Goal: Transaction & Acquisition: Purchase product/service

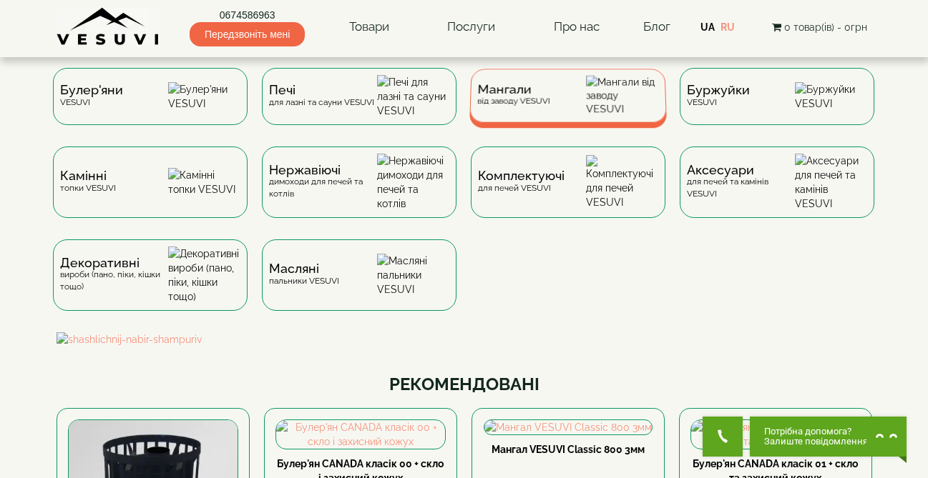
click at [548, 120] on div "Мангали від заводу VESUVI" at bounding box center [567, 96] width 197 height 54
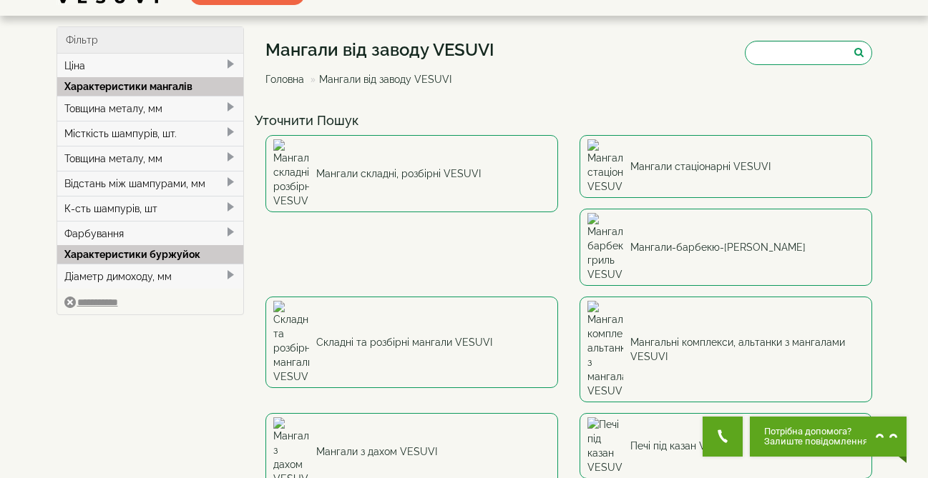
scroll to position [42, 0]
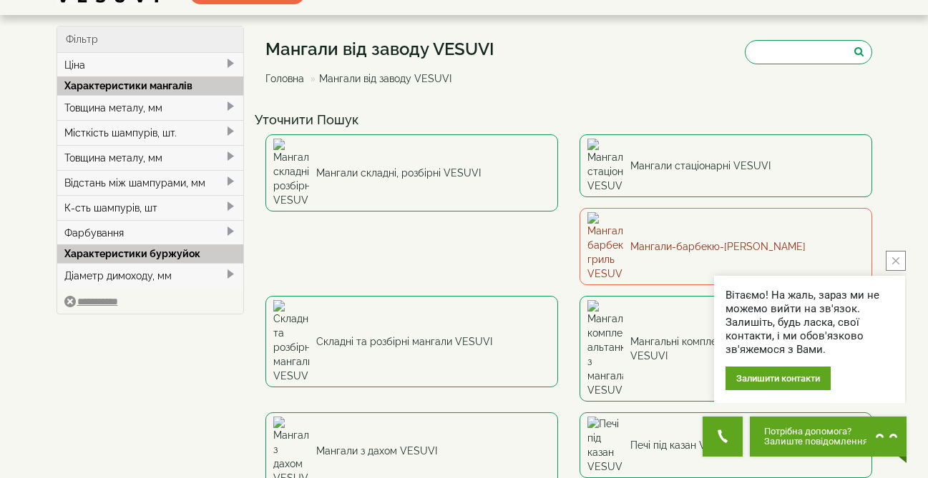
click at [579, 226] on link "Мангали-барбекю-[PERSON_NAME]" at bounding box center [725, 246] width 292 height 77
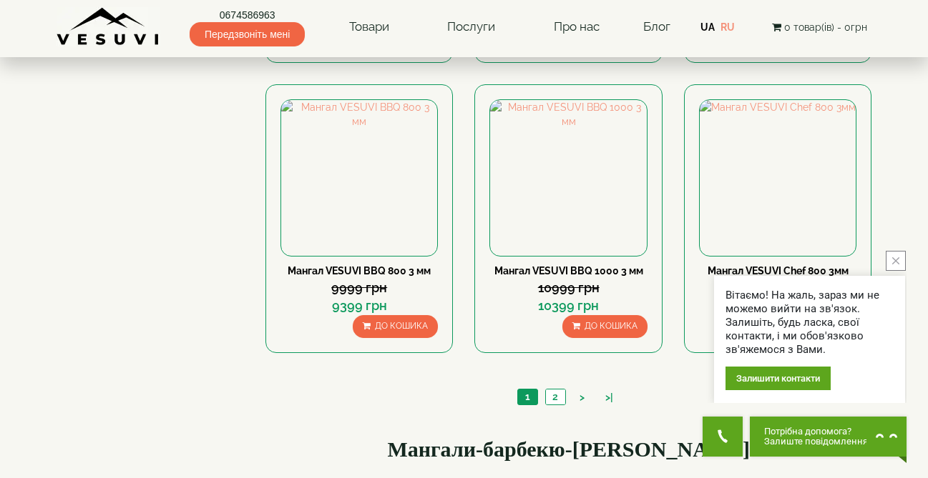
scroll to position [1339, 0]
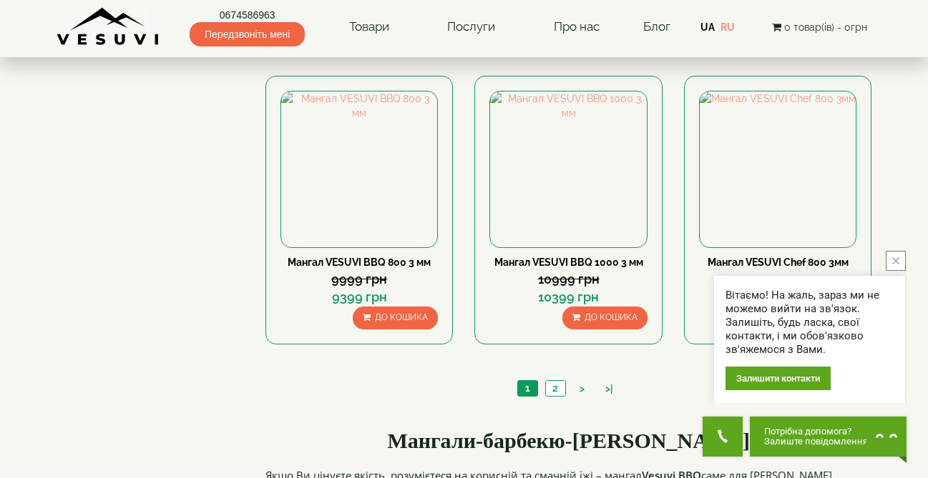
click at [897, 253] on button "close button" at bounding box center [895, 261] width 20 height 20
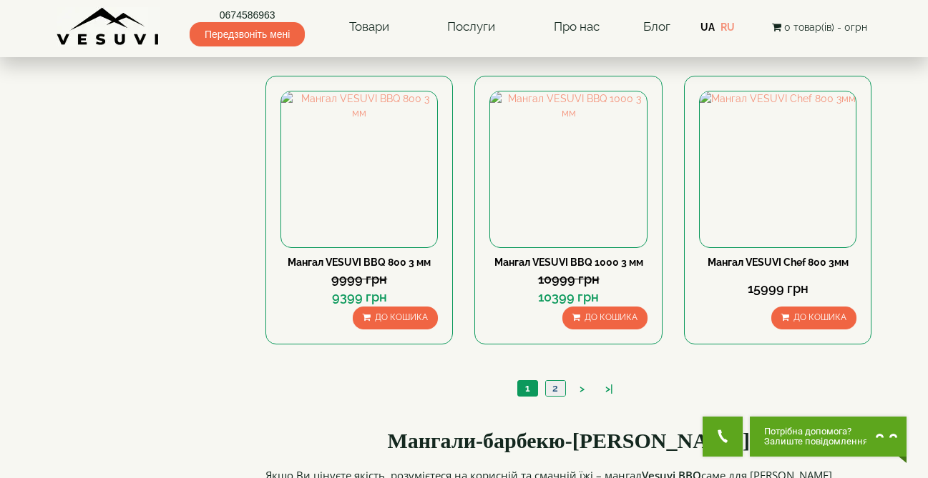
click at [554, 390] on link "2" at bounding box center [555, 388] width 20 height 15
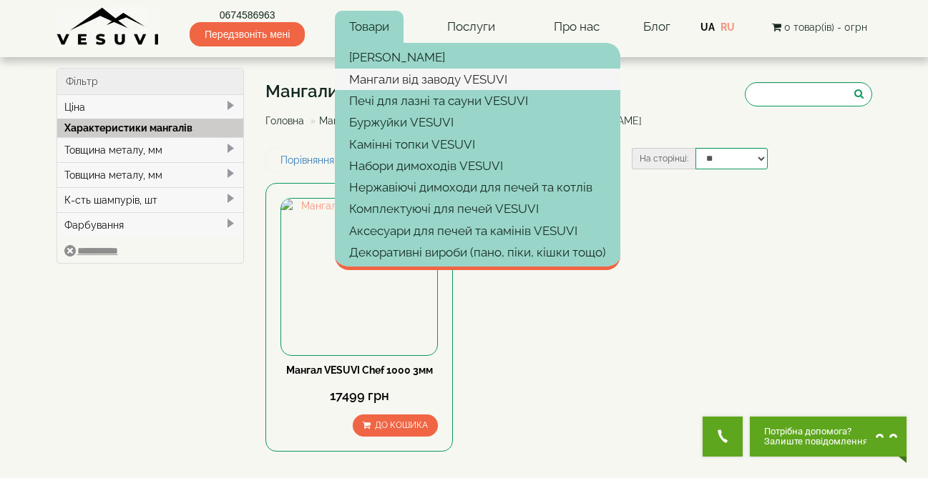
click at [412, 82] on link "Мангали від заводу VESUVI" at bounding box center [477, 79] width 285 height 21
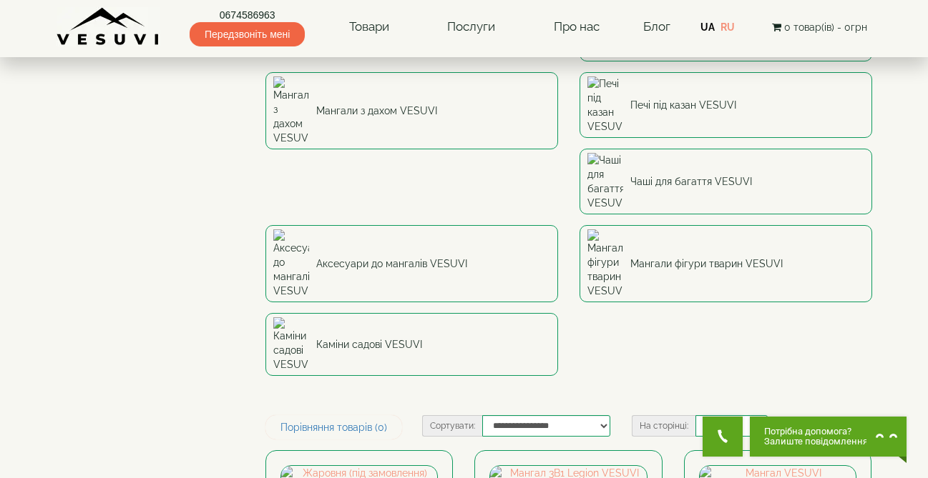
scroll to position [389, 0]
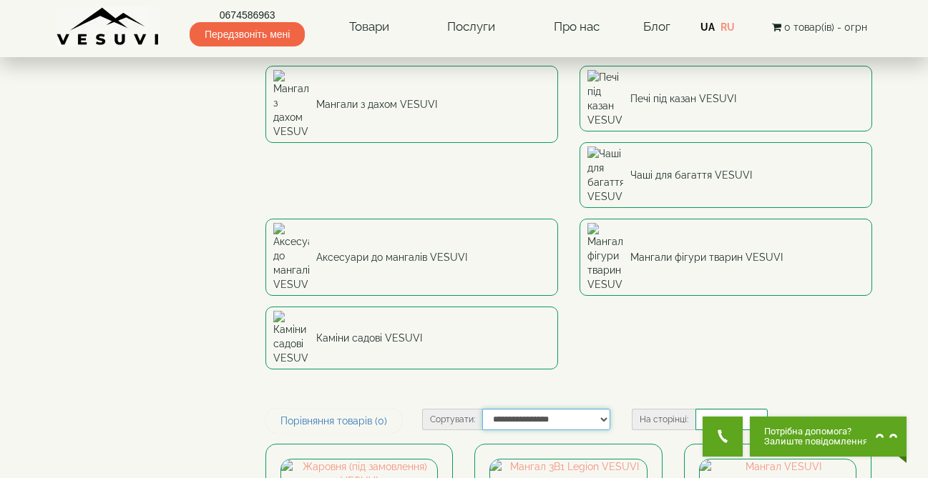
click at [547, 409] on select "**********" at bounding box center [546, 419] width 128 height 21
select select "**********"
click at [482, 409] on select "**********" at bounding box center [546, 419] width 128 height 21
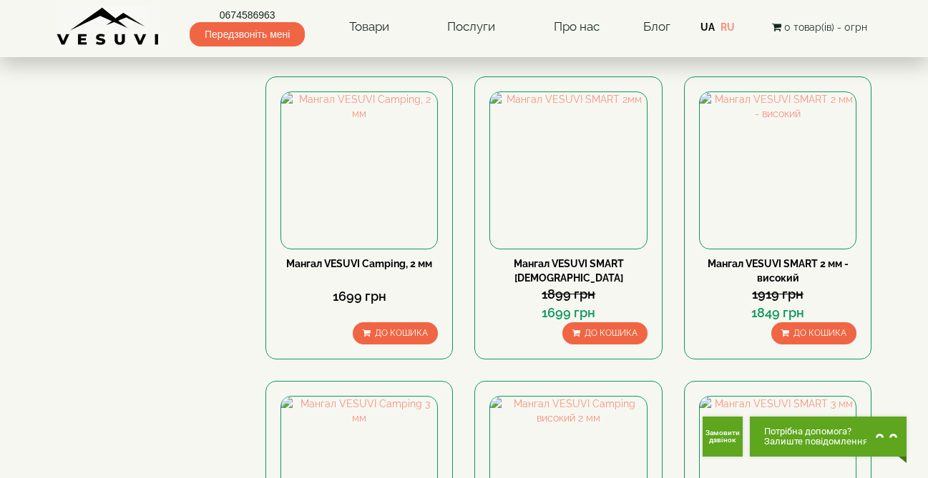
scroll to position [1702, 0]
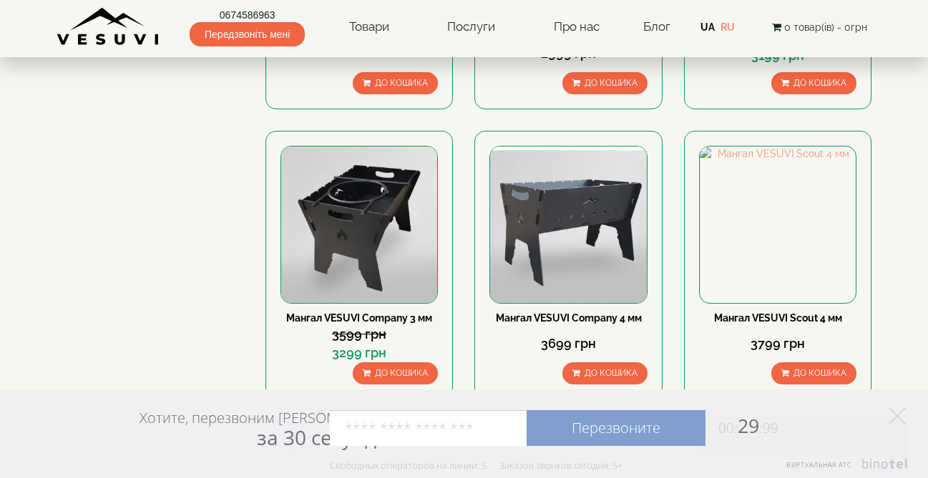
scroll to position [1314, 0]
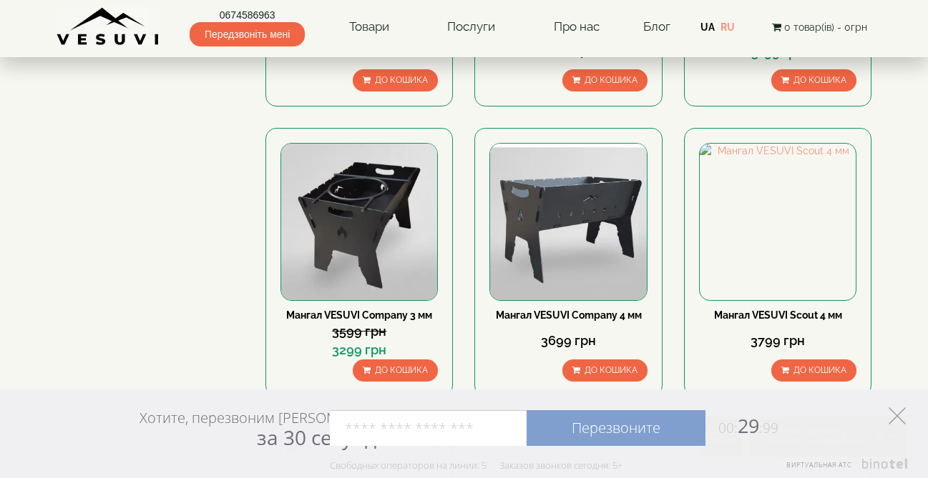
click at [893, 416] on icon at bounding box center [896, 416] width 17 height 17
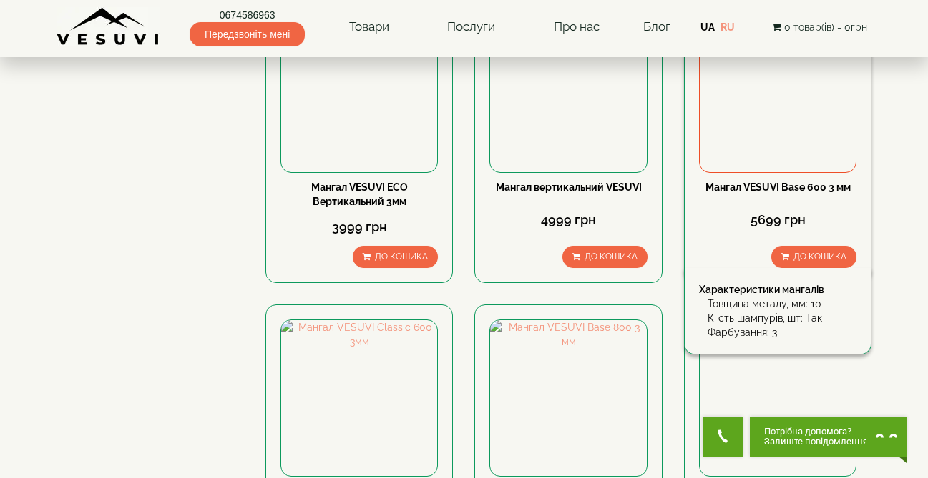
scroll to position [1747, 0]
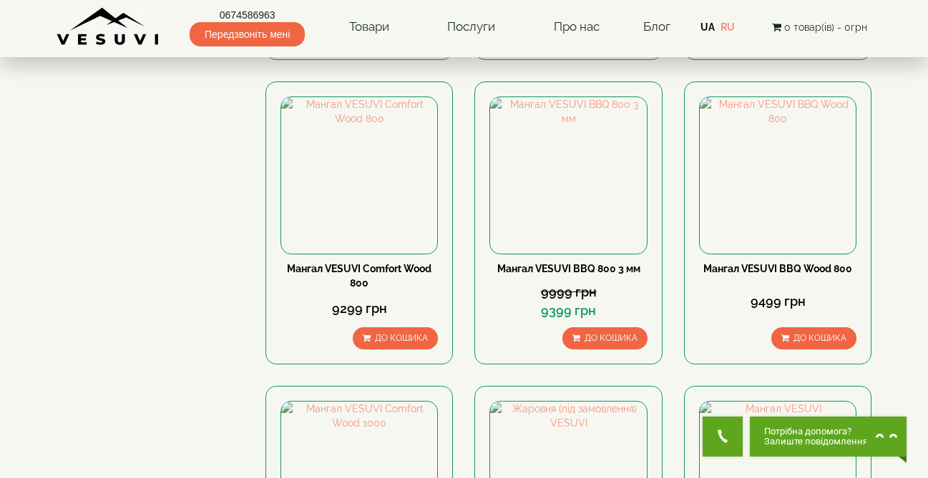
scroll to position [1671, 0]
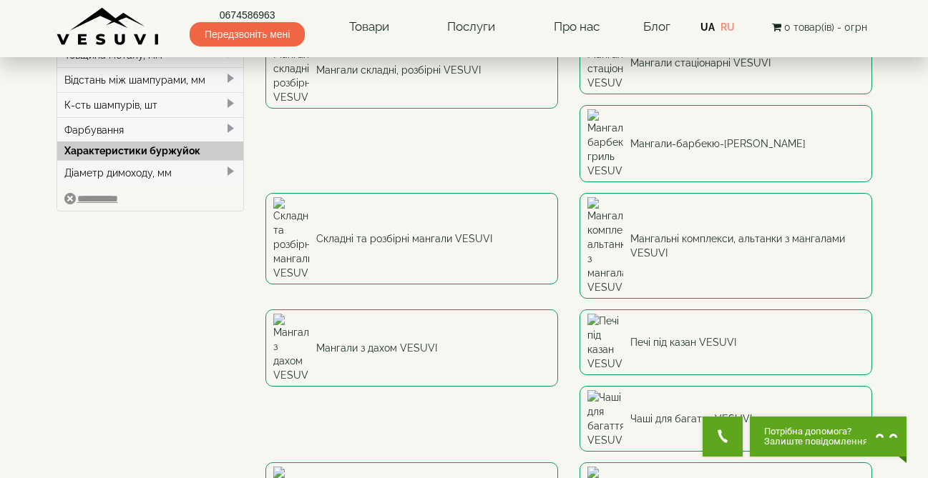
scroll to position [149, 0]
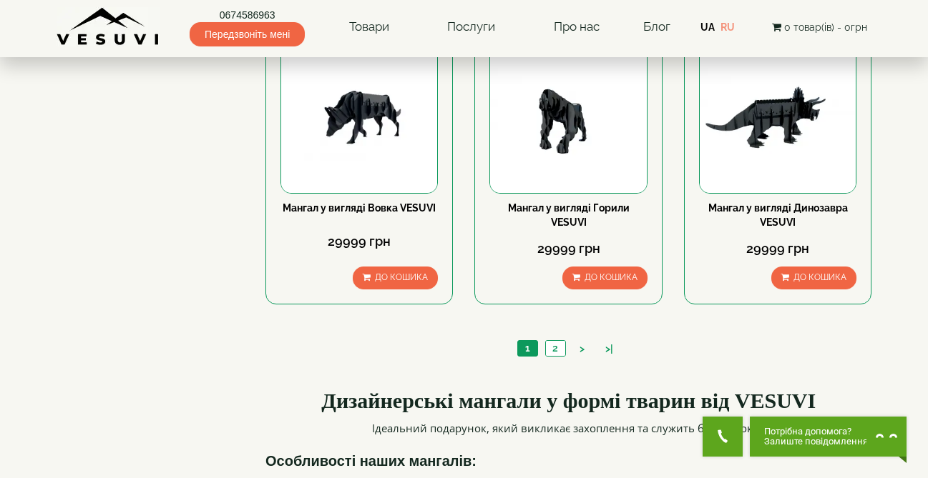
scroll to position [1329, 0]
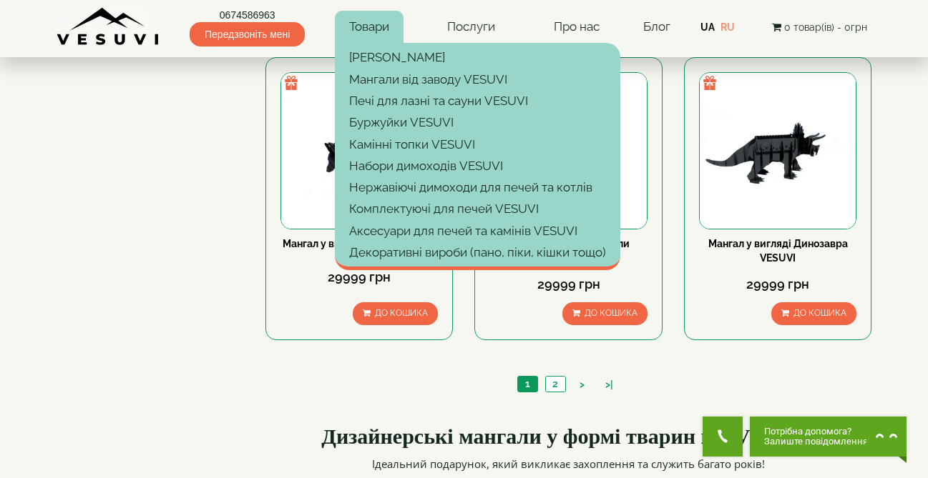
click at [370, 22] on link "Товари" at bounding box center [369, 27] width 69 height 33
click at [367, 24] on link "Товари" at bounding box center [369, 27] width 69 height 33
click at [141, 40] on img at bounding box center [108, 26] width 104 height 39
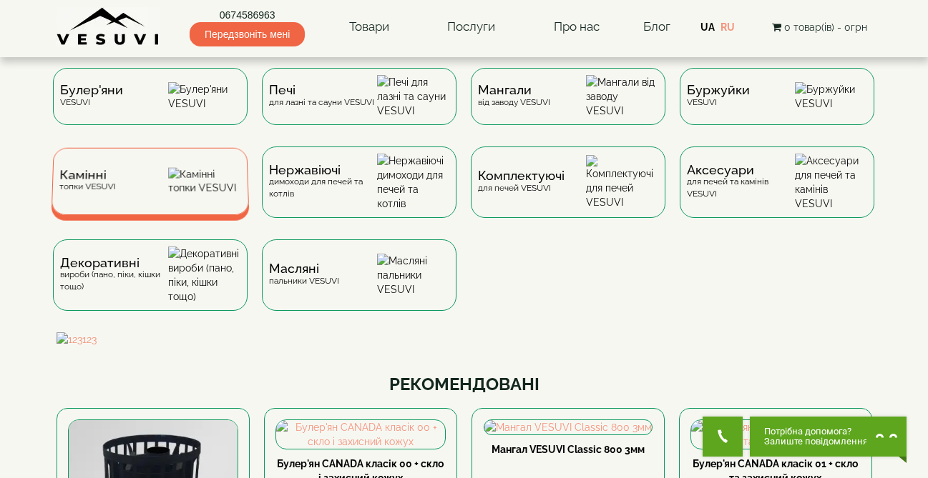
click at [150, 215] on div "Камінні топки VESUVI" at bounding box center [150, 181] width 198 height 67
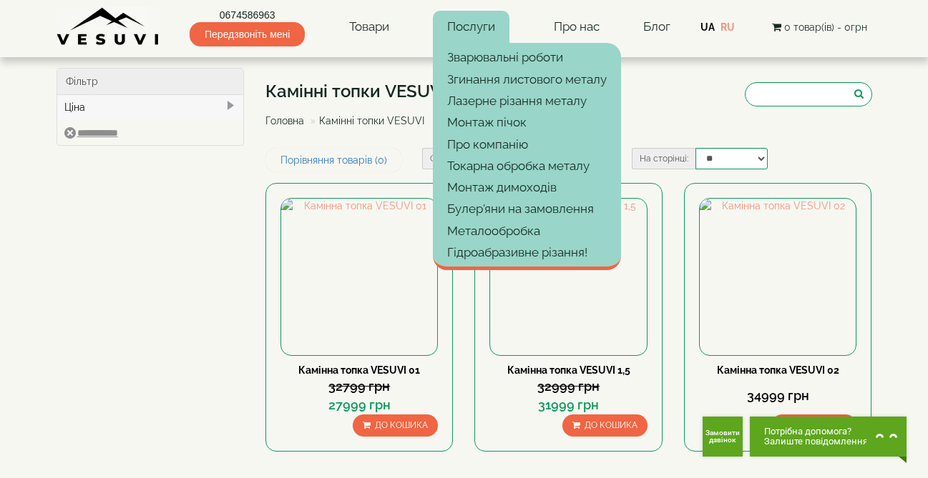
click at [459, 27] on link "Послуги" at bounding box center [471, 27] width 77 height 33
